Goal: Task Accomplishment & Management: Use online tool/utility

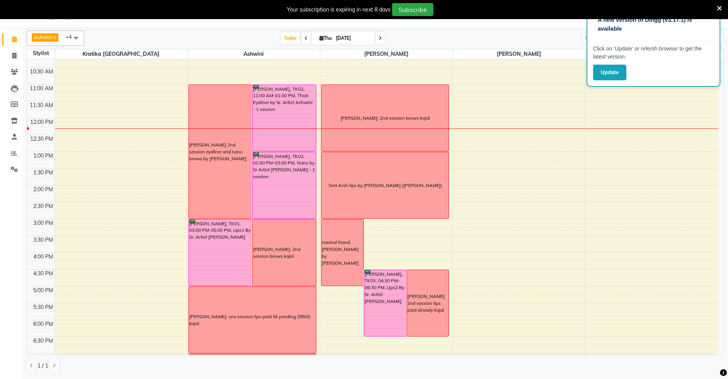
click at [348, 39] on input "[DATE]" at bounding box center [353, 37] width 38 height 11
select select "9"
select select "2025"
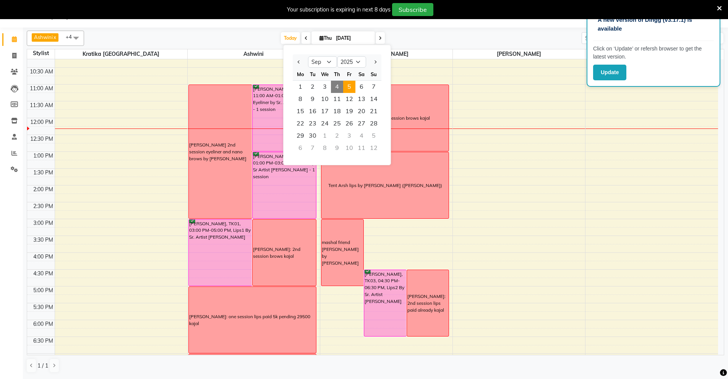
click at [348, 86] on span "5" at bounding box center [349, 87] width 12 height 12
type input "[DATE]"
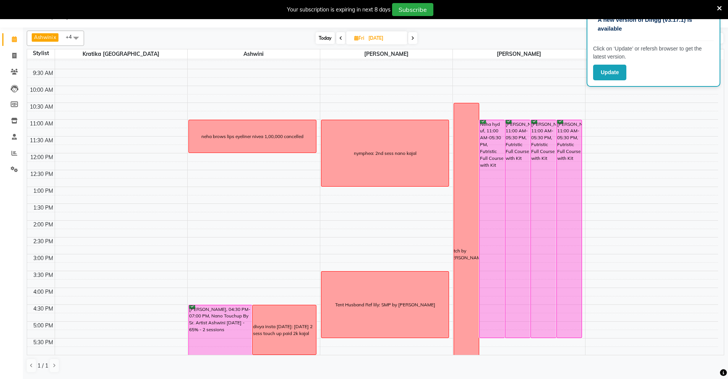
scroll to position [34, 0]
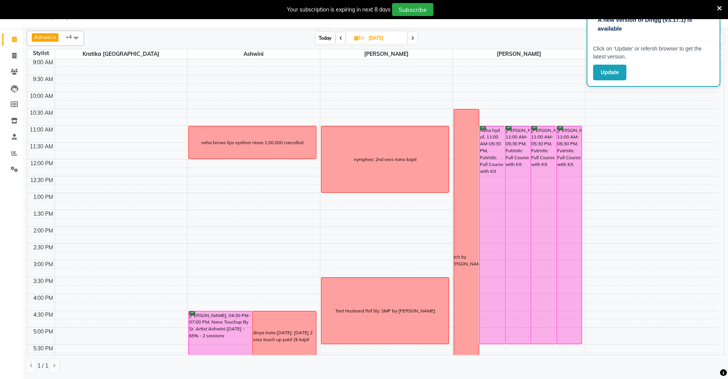
click at [381, 39] on input "[DATE]" at bounding box center [385, 37] width 38 height 11
select select "9"
select select "2025"
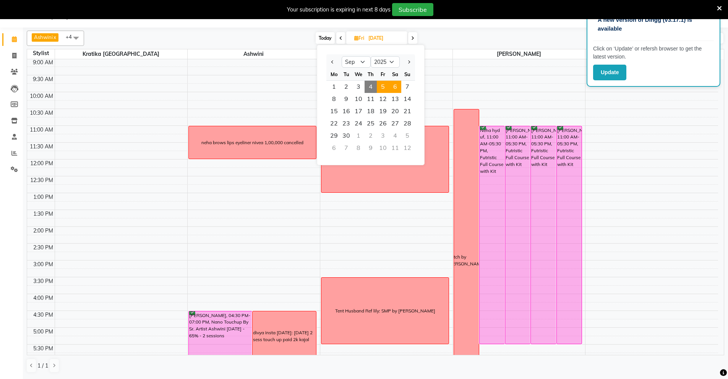
click at [397, 84] on span "6" at bounding box center [395, 87] width 12 height 12
type input "[DATE]"
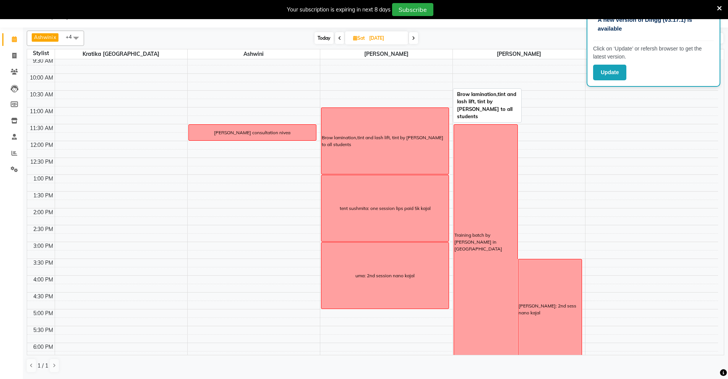
scroll to position [52, 0]
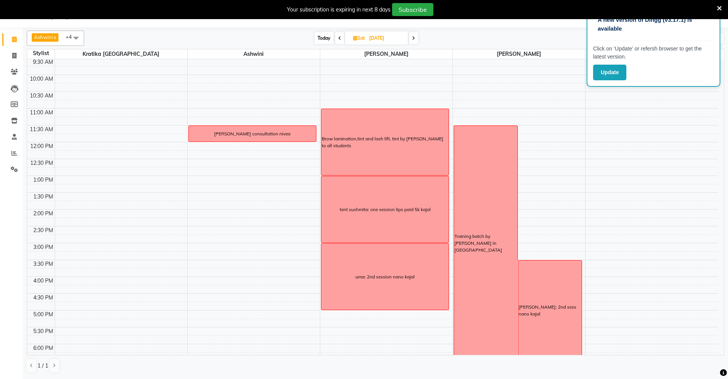
click at [384, 38] on input "[DATE]" at bounding box center [386, 37] width 38 height 11
select select "9"
select select "2025"
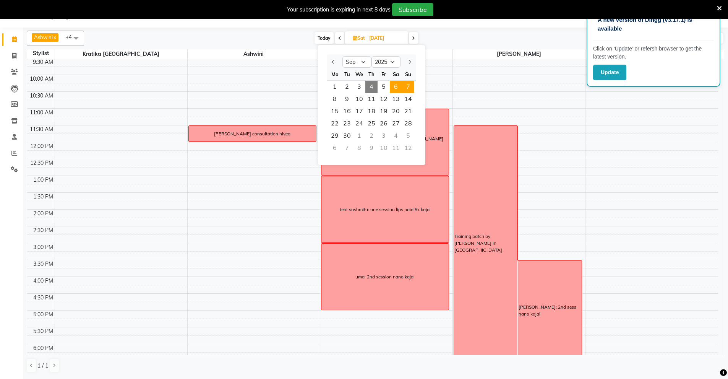
click at [407, 83] on span "7" at bounding box center [408, 87] width 12 height 12
type input "[DATE]"
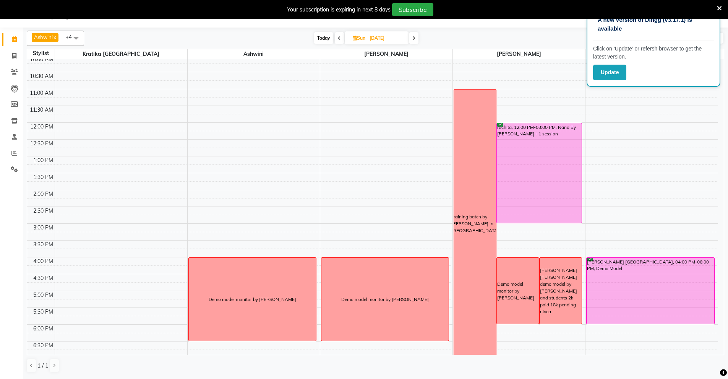
scroll to position [71, 0]
click at [373, 32] on span "[DATE]" at bounding box center [377, 37] width 64 height 13
click at [379, 39] on input "[DATE]" at bounding box center [386, 37] width 38 height 11
select select "9"
select select "2025"
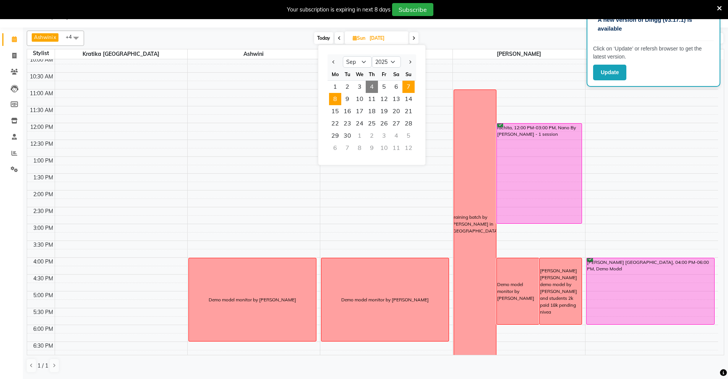
click at [340, 100] on span "8" at bounding box center [335, 99] width 12 height 12
type input "[DATE]"
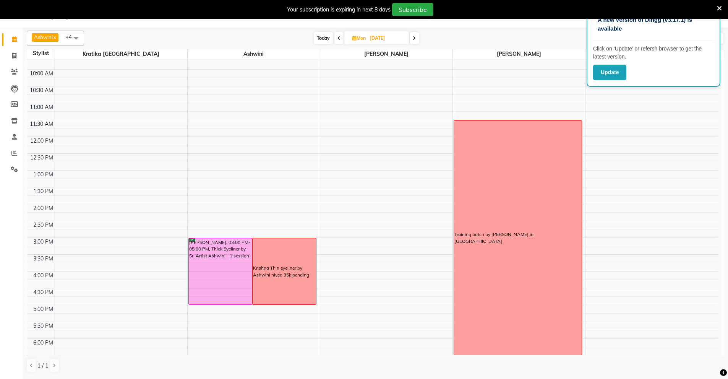
scroll to position [57, 0]
click at [382, 39] on input "[DATE]" at bounding box center [387, 37] width 38 height 11
select select "9"
select select "2025"
click at [349, 94] on ngb-datepicker-month "Mo Tu We Th Fr Sa Su 1 2 3 4 5 6 7 8 9 10 11 12 13 14 15 16 17 18 19 20 21 22 2…" at bounding box center [372, 112] width 89 height 88
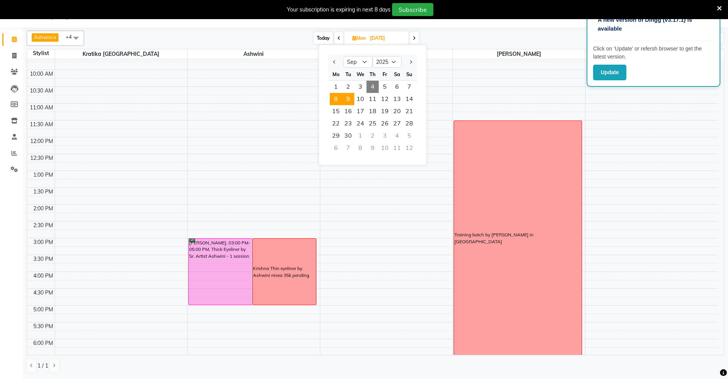
click at [349, 94] on span "9" at bounding box center [348, 99] width 12 height 12
type input "[DATE]"
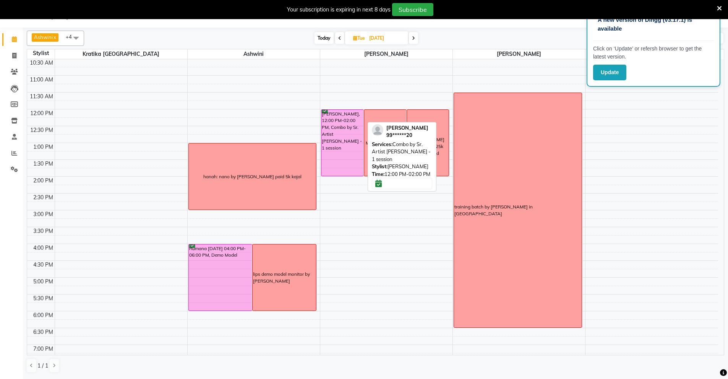
scroll to position [84, 0]
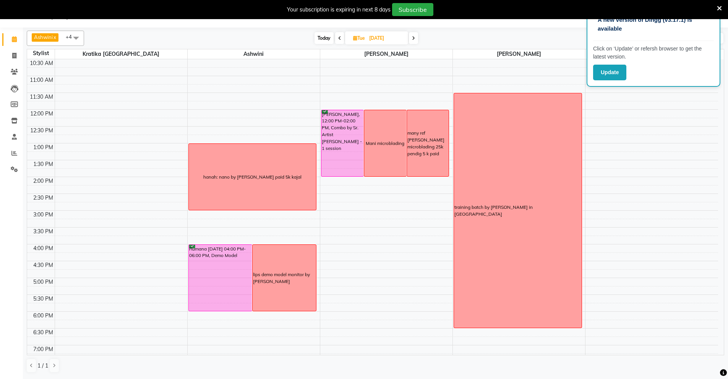
click at [381, 37] on input "[DATE]" at bounding box center [386, 37] width 38 height 11
select select "9"
select select "2025"
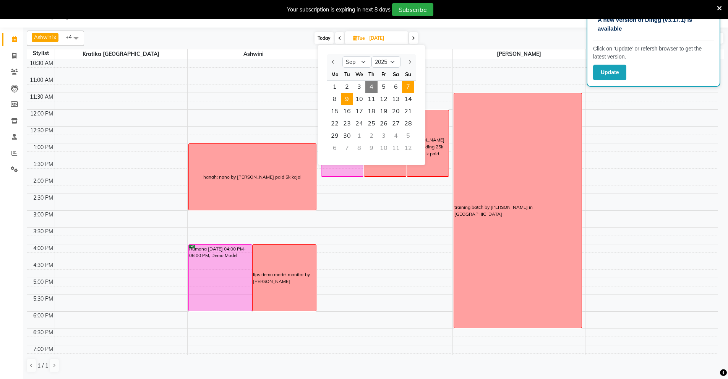
click at [414, 89] on span "7" at bounding box center [408, 87] width 12 height 12
type input "[DATE]"
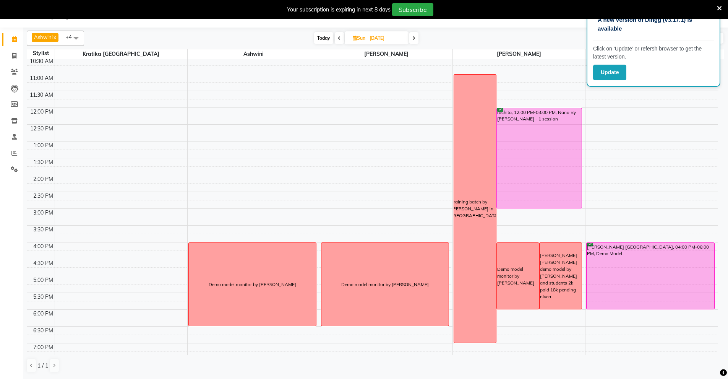
scroll to position [86, 0]
click at [382, 36] on input "[DATE]" at bounding box center [386, 37] width 38 height 11
select select "9"
select select "2025"
click at [385, 85] on span "5" at bounding box center [384, 87] width 12 height 12
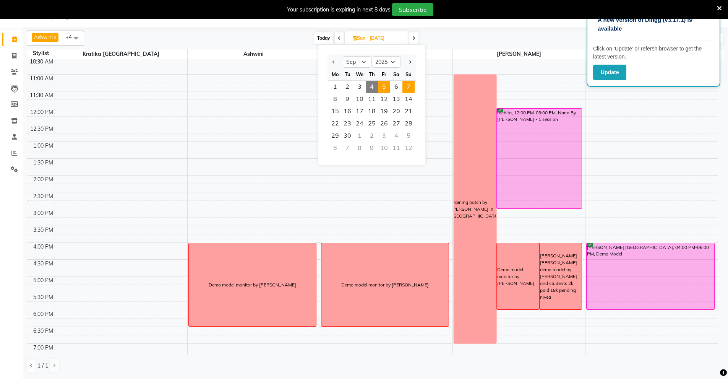
type input "[DATE]"
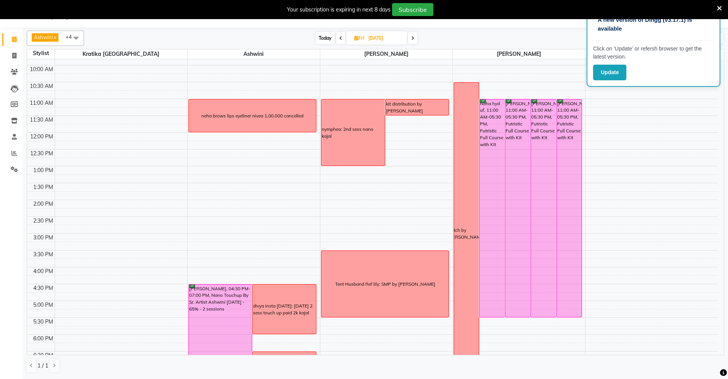
scroll to position [60, 0]
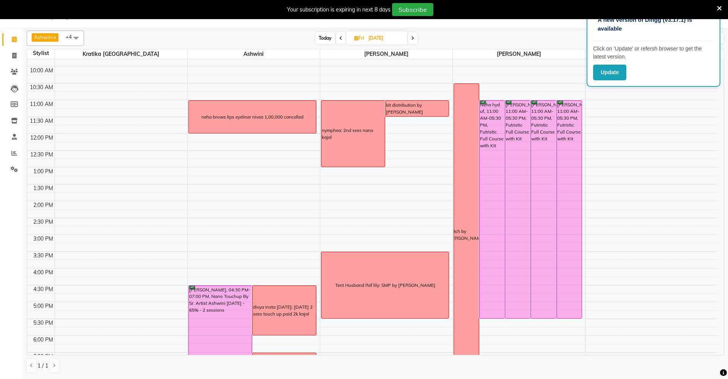
click at [387, 34] on input "[DATE]" at bounding box center [385, 37] width 38 height 11
select select "9"
select select "2025"
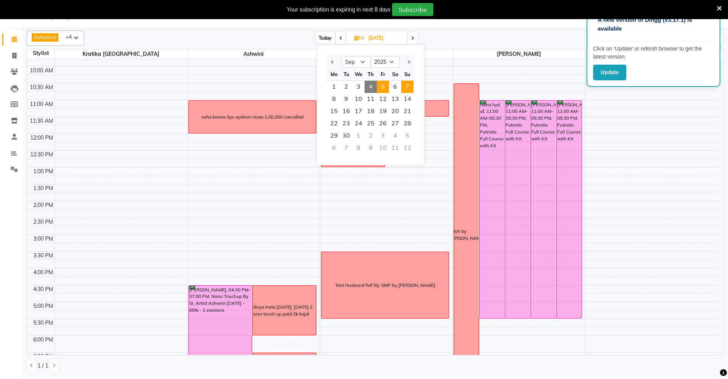
click at [405, 88] on span "7" at bounding box center [407, 87] width 12 height 12
type input "[DATE]"
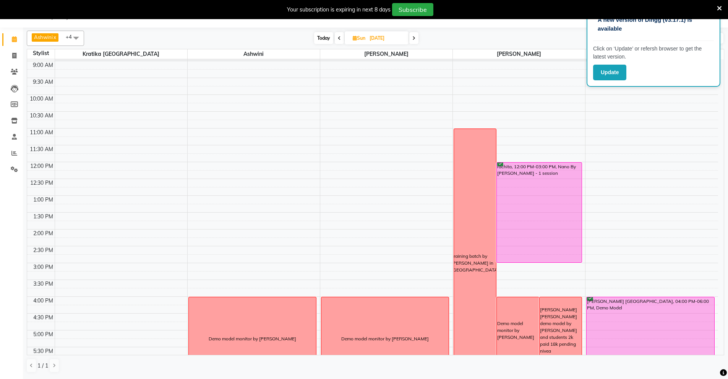
scroll to position [2, 0]
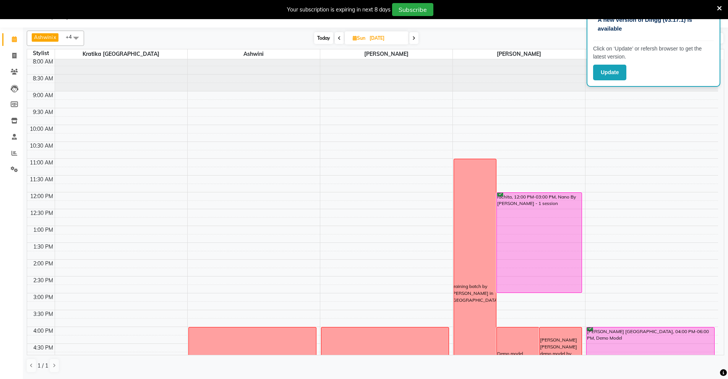
click at [381, 37] on input "[DATE]" at bounding box center [386, 37] width 38 height 11
select select "9"
select select "2025"
click at [397, 88] on span "6" at bounding box center [396, 87] width 12 height 12
type input "[DATE]"
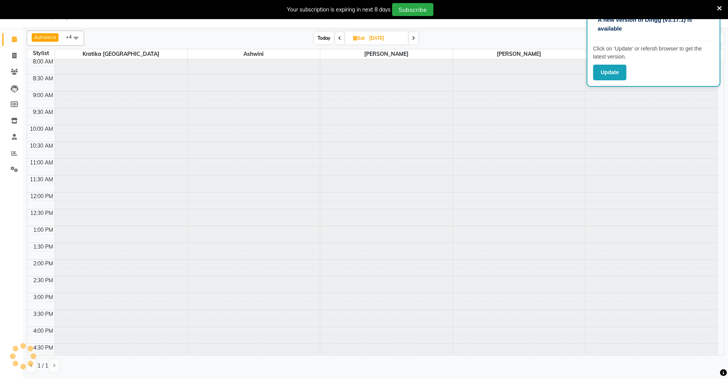
scroll to position [135, 0]
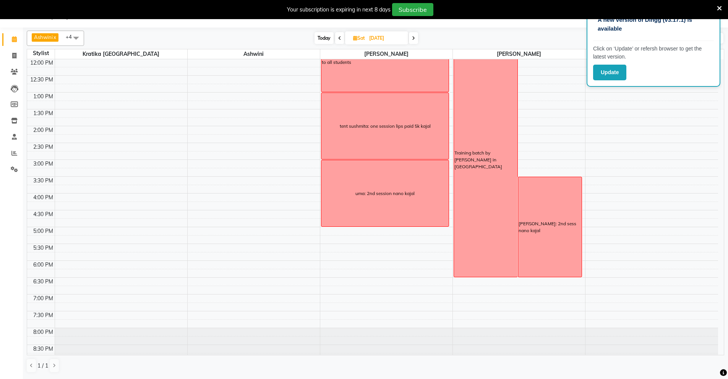
click at [378, 36] on input "[DATE]" at bounding box center [386, 37] width 38 height 11
select select "9"
select select "2025"
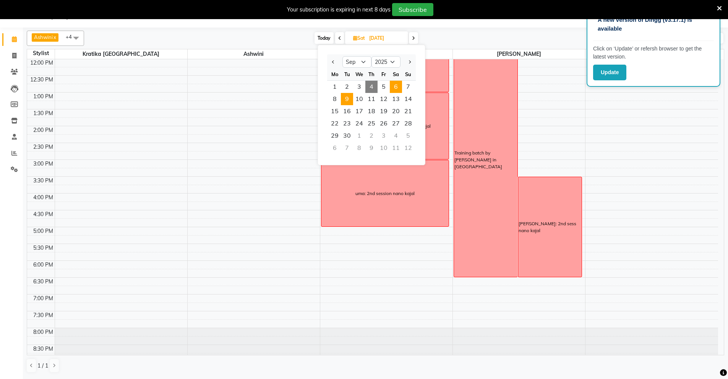
click at [347, 98] on span "9" at bounding box center [347, 99] width 12 height 12
type input "[DATE]"
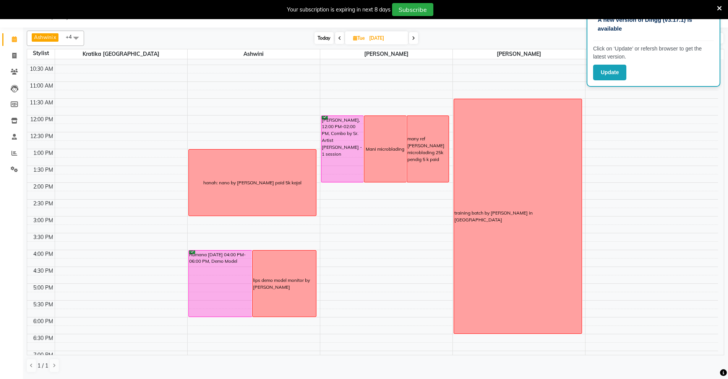
scroll to position [78, 0]
click at [381, 37] on input "[DATE]" at bounding box center [386, 37] width 38 height 11
select select "9"
select select "2025"
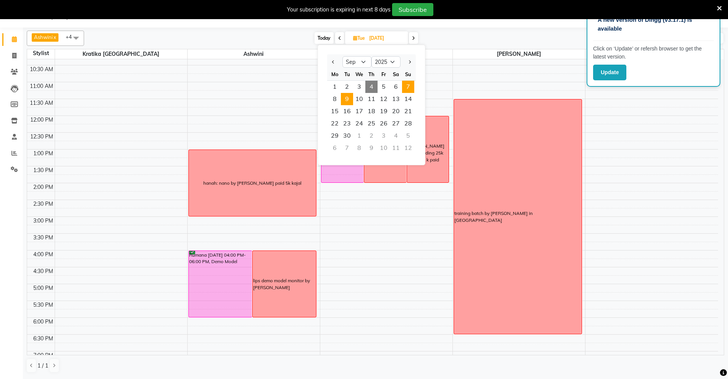
click at [407, 87] on span "7" at bounding box center [408, 87] width 12 height 12
type input "[DATE]"
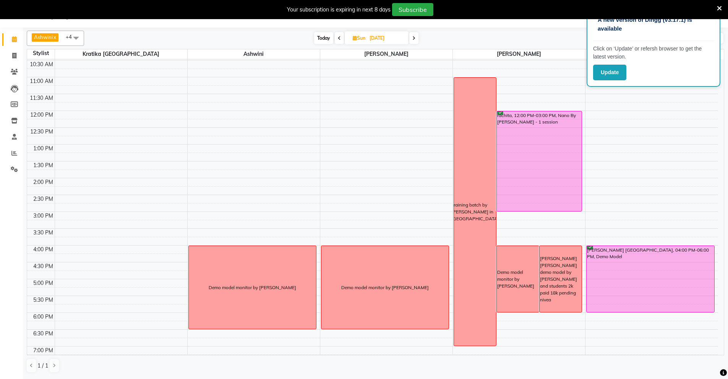
scroll to position [79, 0]
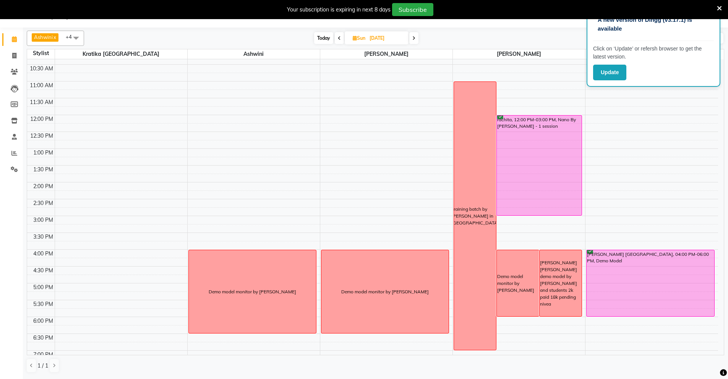
click at [385, 36] on input "[DATE]" at bounding box center [386, 37] width 38 height 11
select select "9"
select select "2025"
click at [386, 86] on span "5" at bounding box center [384, 87] width 12 height 12
type input "[DATE]"
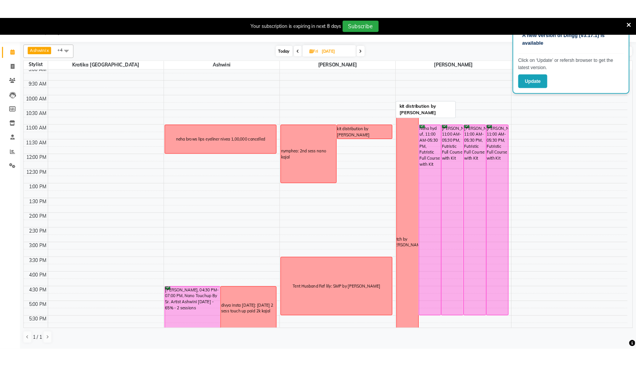
scroll to position [33, 0]
